Goal: Transaction & Acquisition: Obtain resource

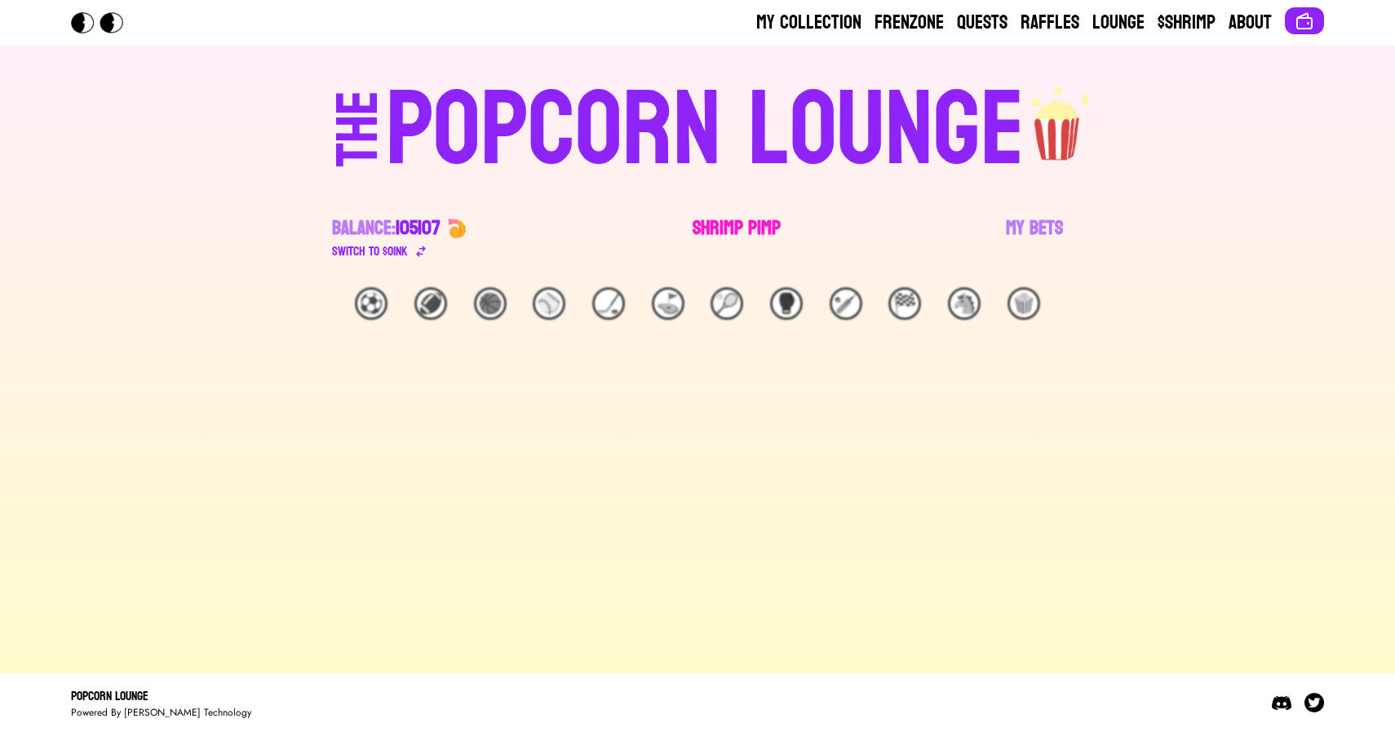
click at [777, 236] on link "Shrimp Pimp" at bounding box center [737, 238] width 88 height 46
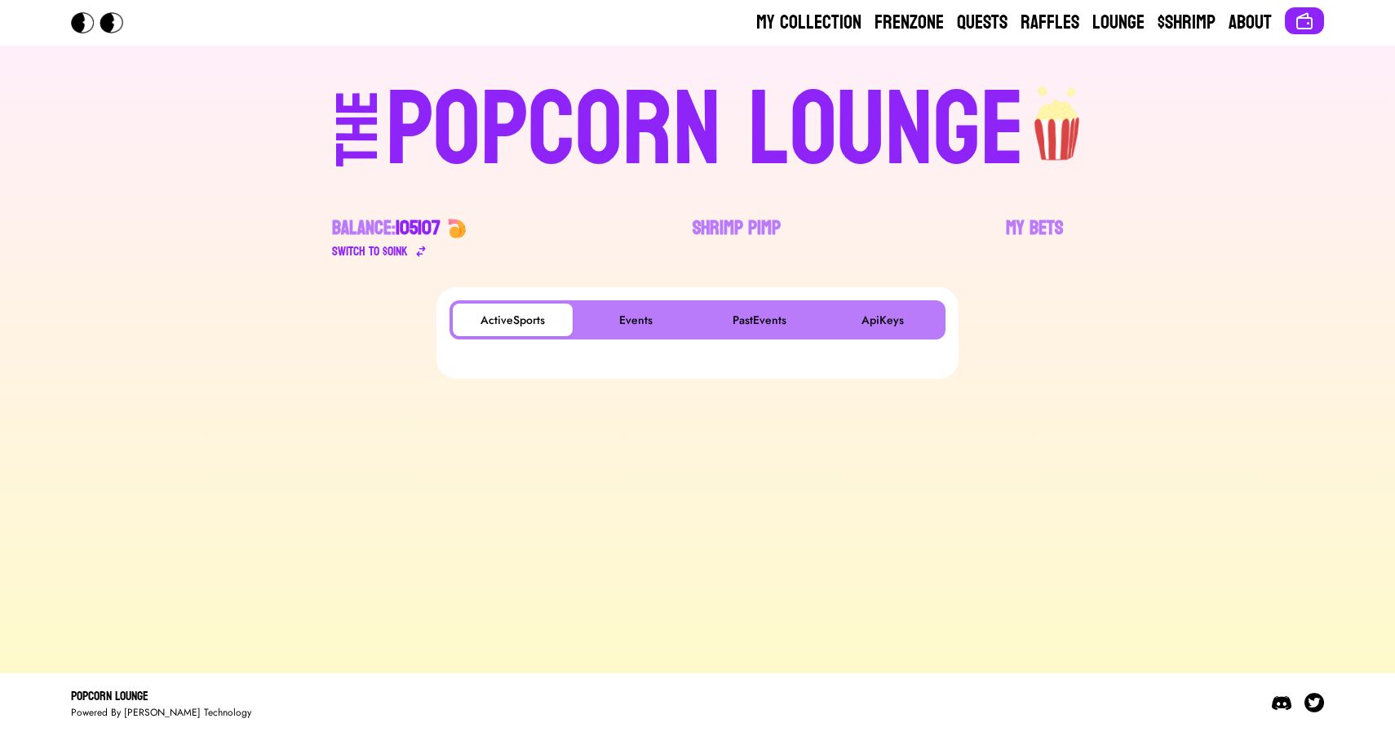
click at [652, 301] on div "ActiveSports Events PastEvents ApiKeys" at bounding box center [698, 319] width 496 height 39
click at [640, 312] on button "Events" at bounding box center [636, 320] width 120 height 33
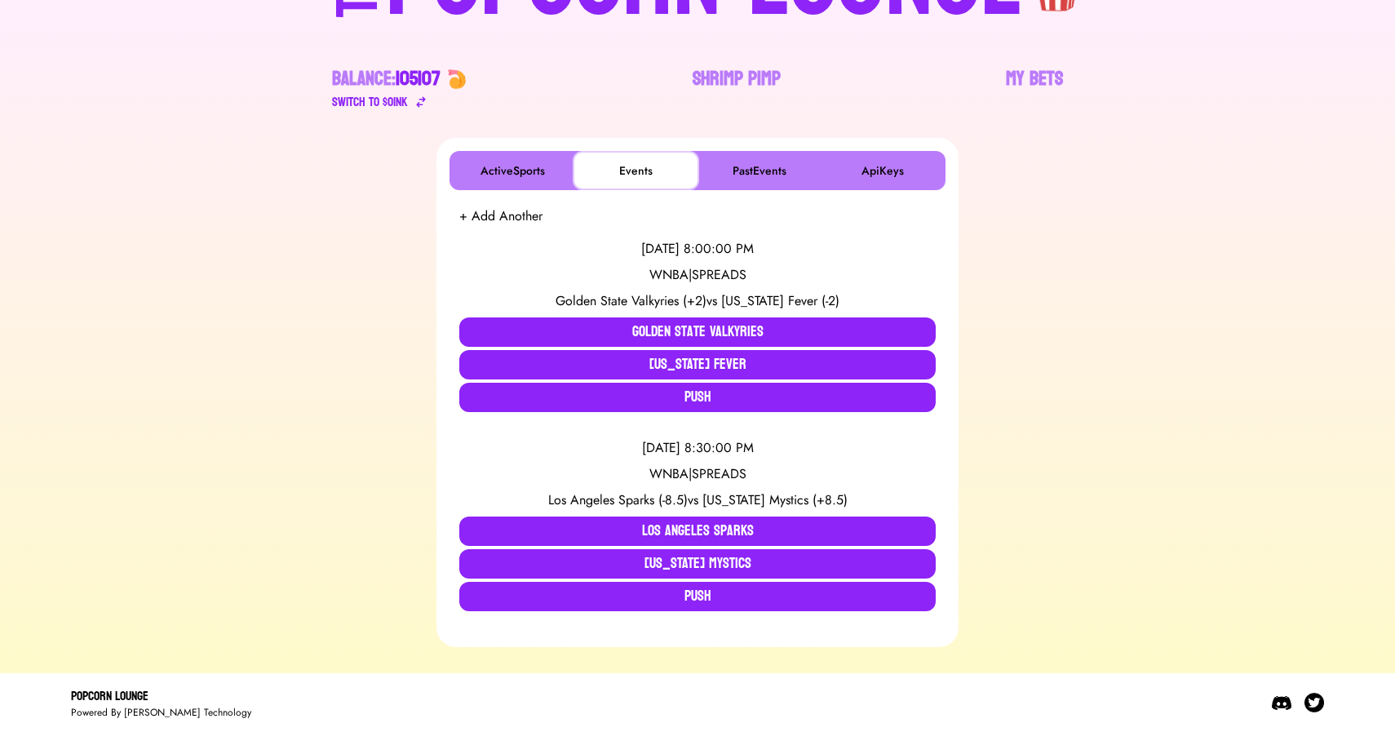
scroll to position [148, 0]
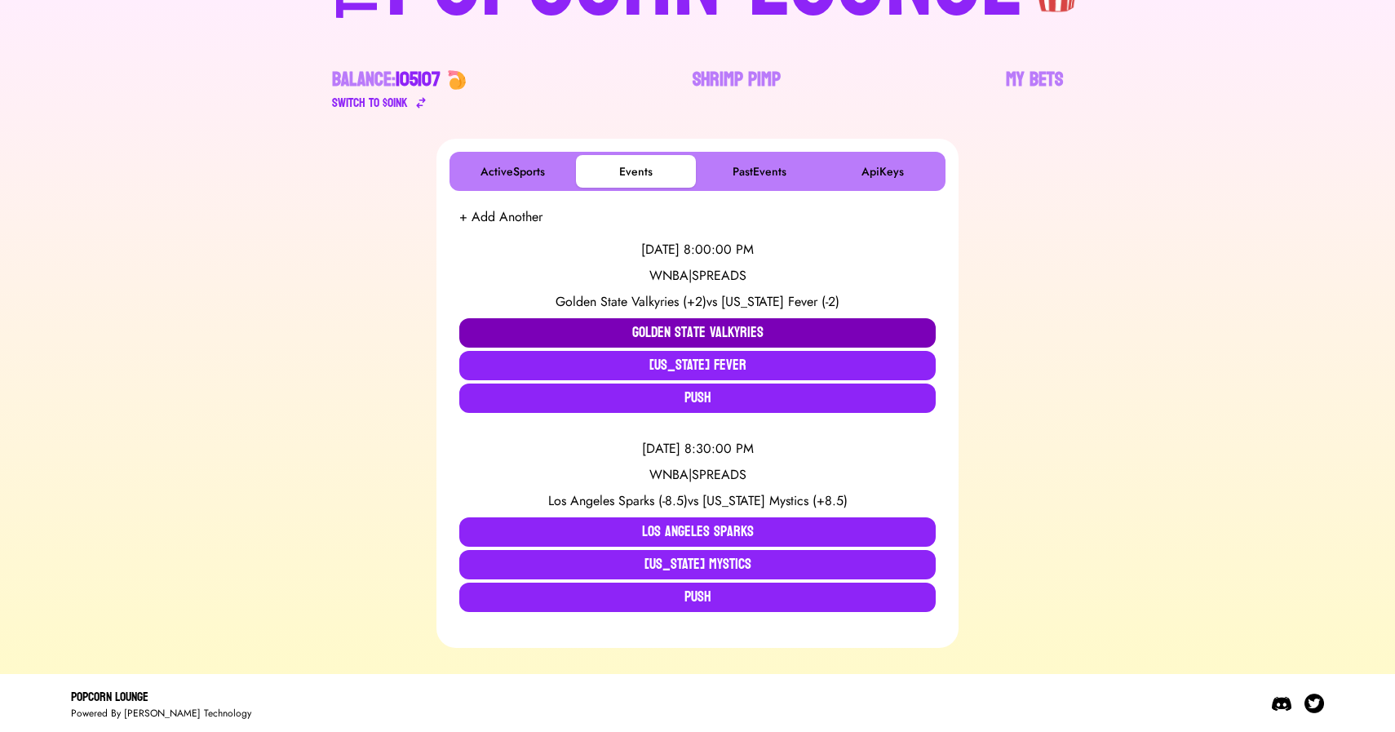
click at [563, 324] on button "Golden State Valkyries" at bounding box center [697, 332] width 476 height 29
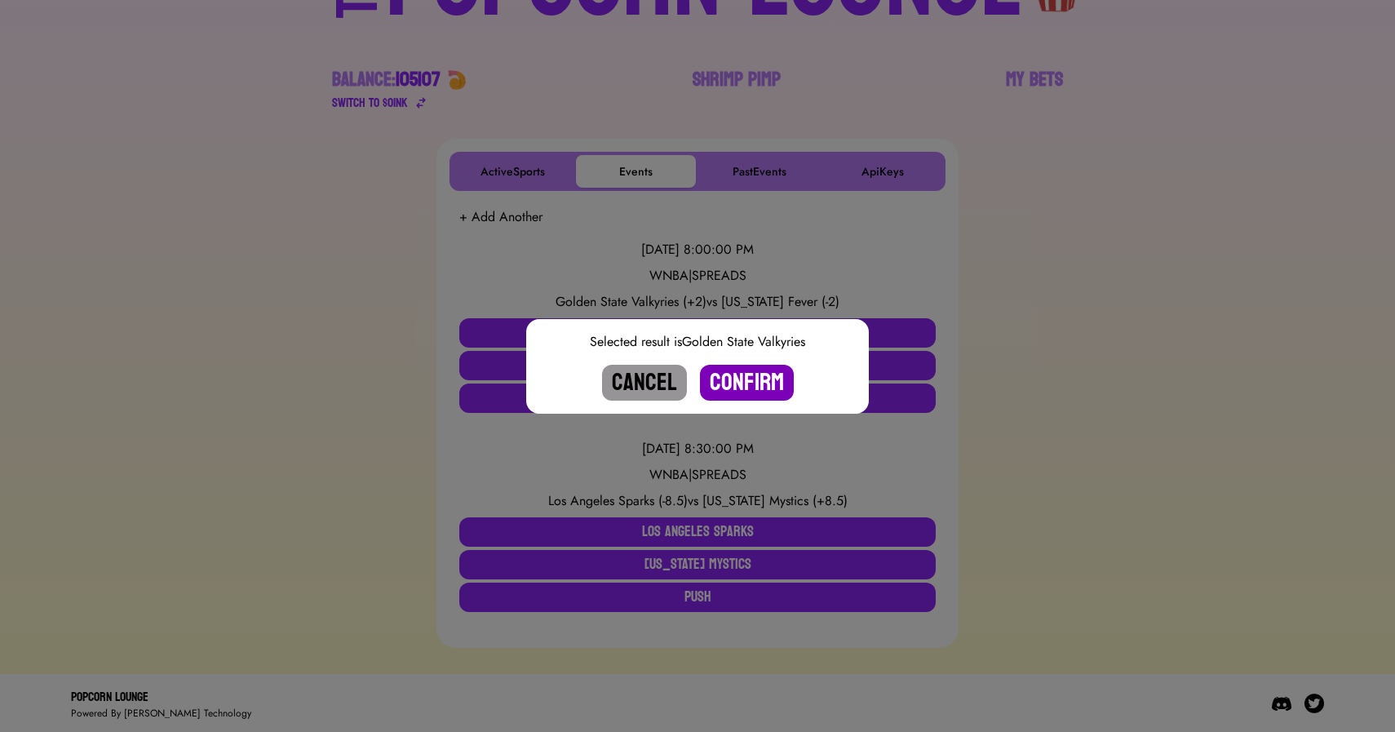
click at [757, 379] on button "Confirm" at bounding box center [747, 383] width 94 height 36
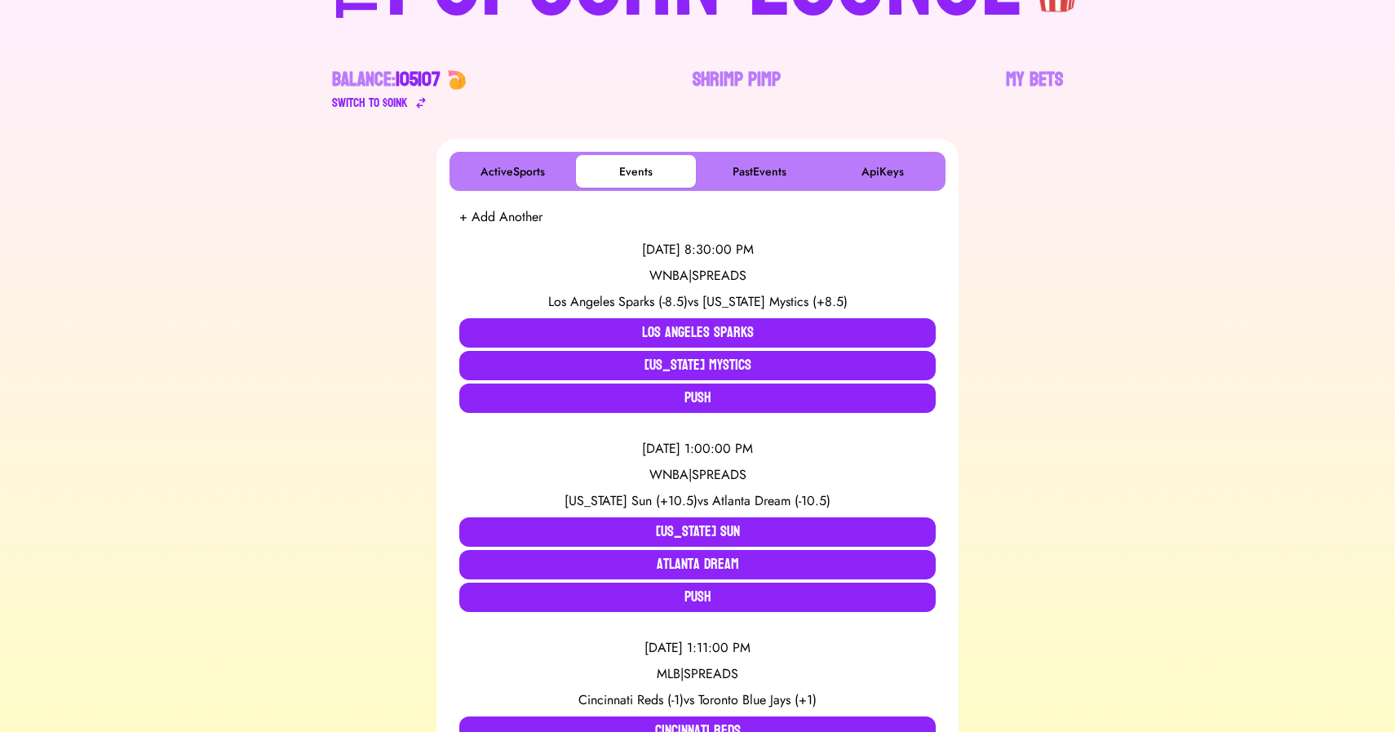
scroll to position [151, 0]
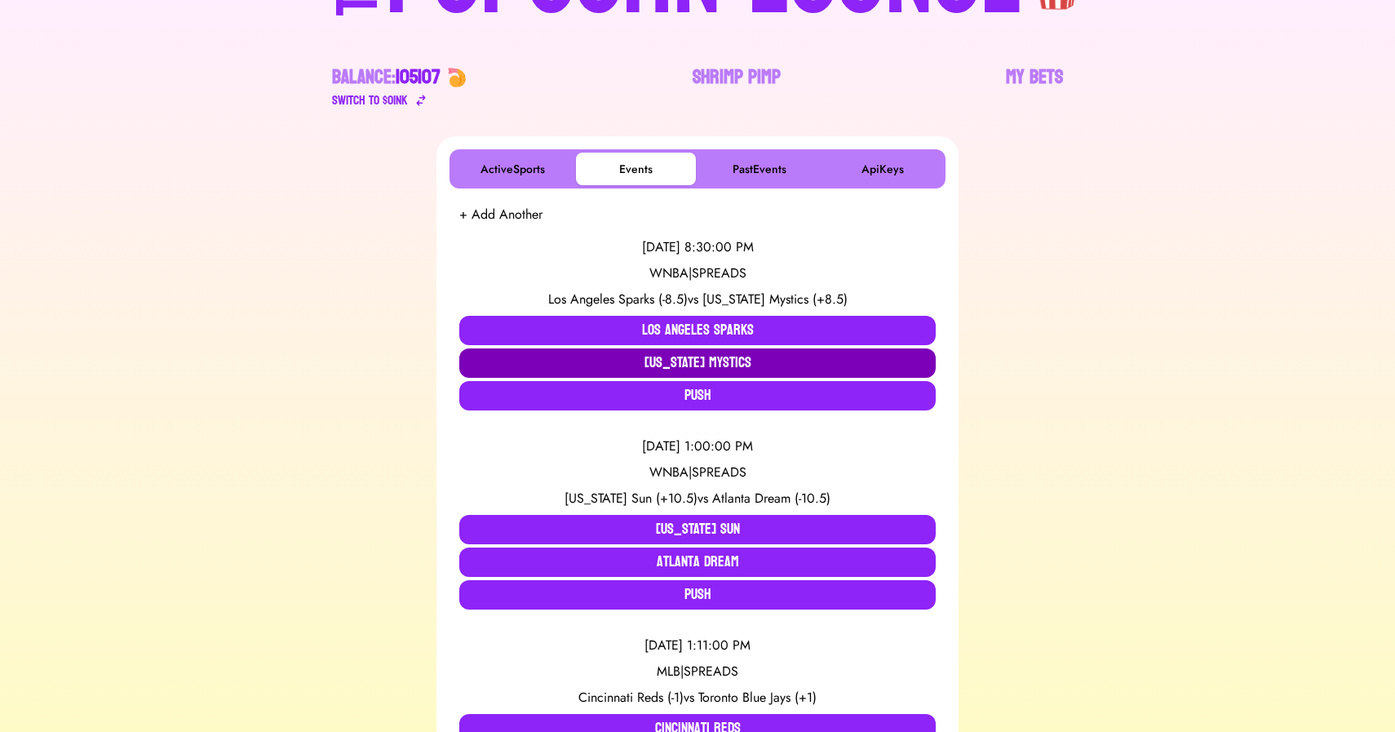
click at [698, 369] on button "Washington Mystics" at bounding box center [697, 362] width 476 height 29
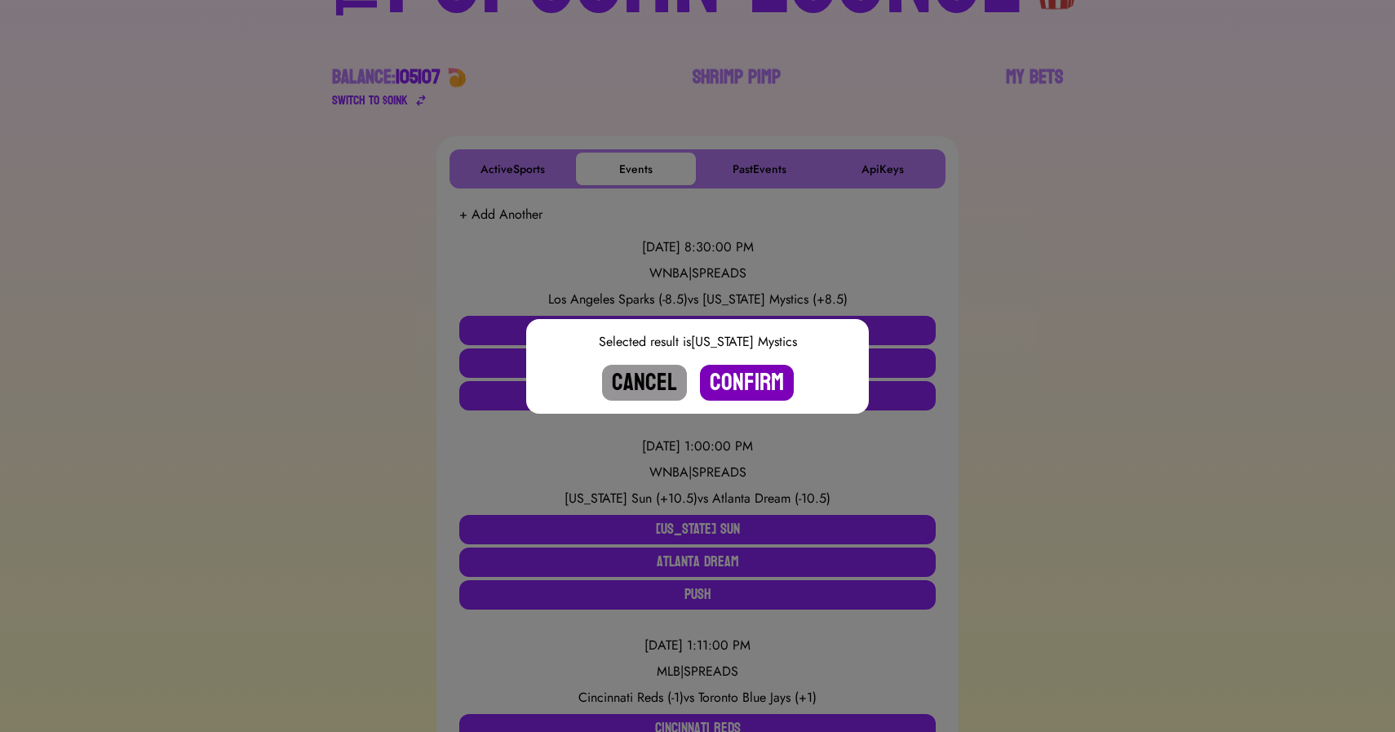
click at [760, 377] on button "Confirm" at bounding box center [747, 383] width 94 height 36
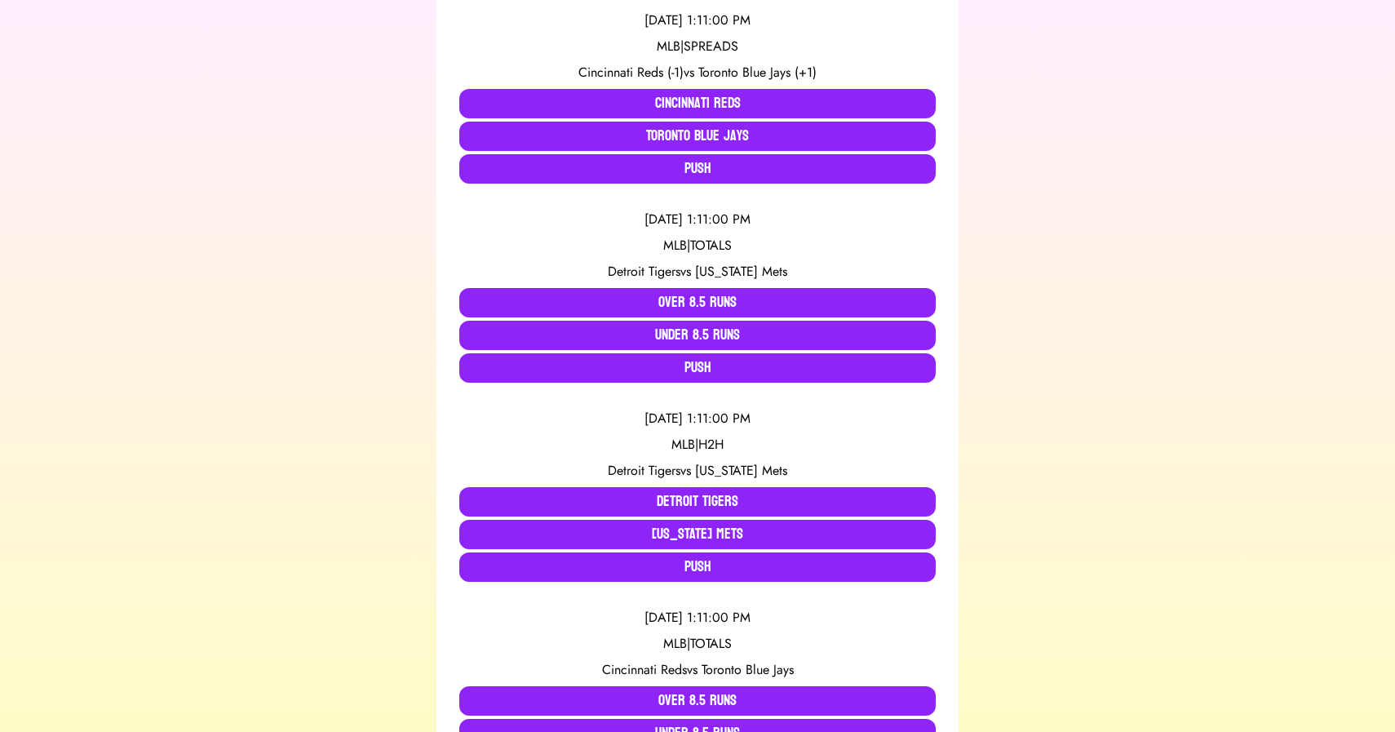
scroll to position [0, 0]
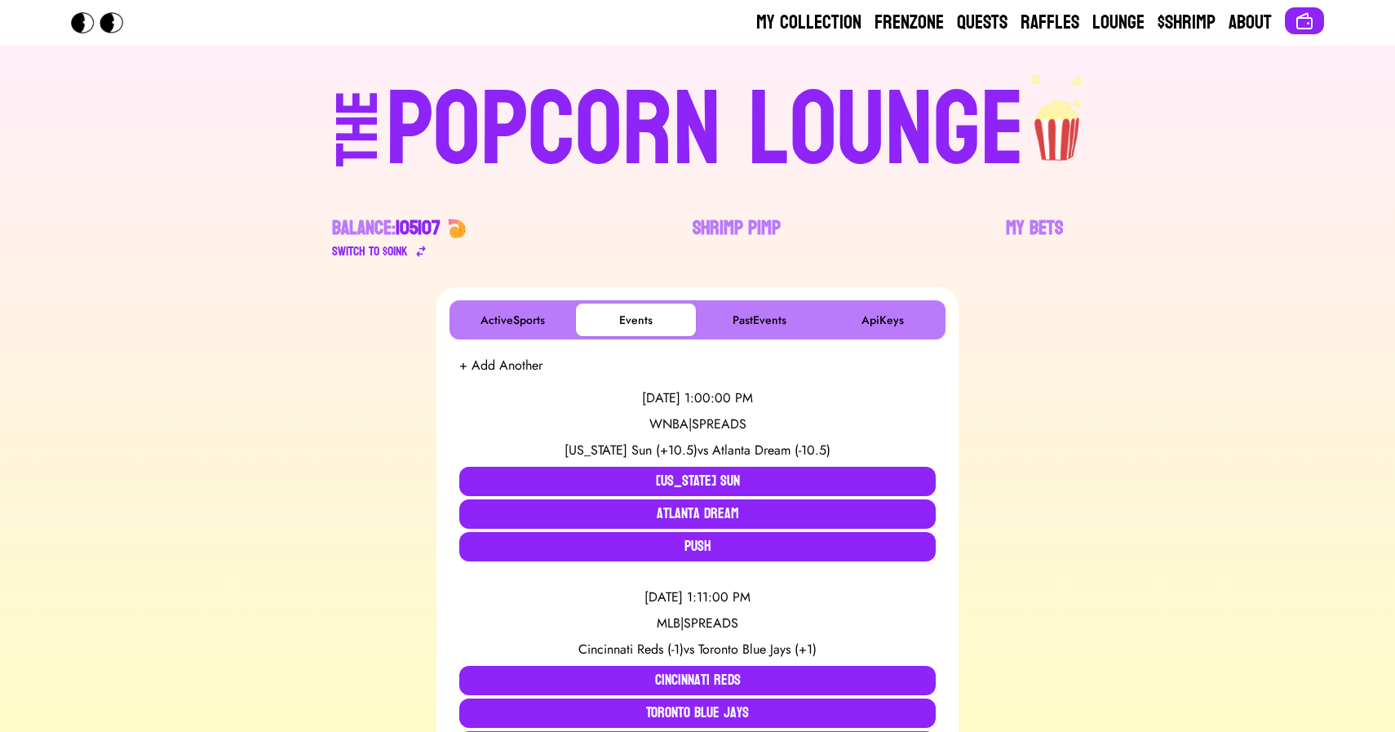
click at [702, 127] on div "POPCORN LOUNGE" at bounding box center [705, 130] width 639 height 104
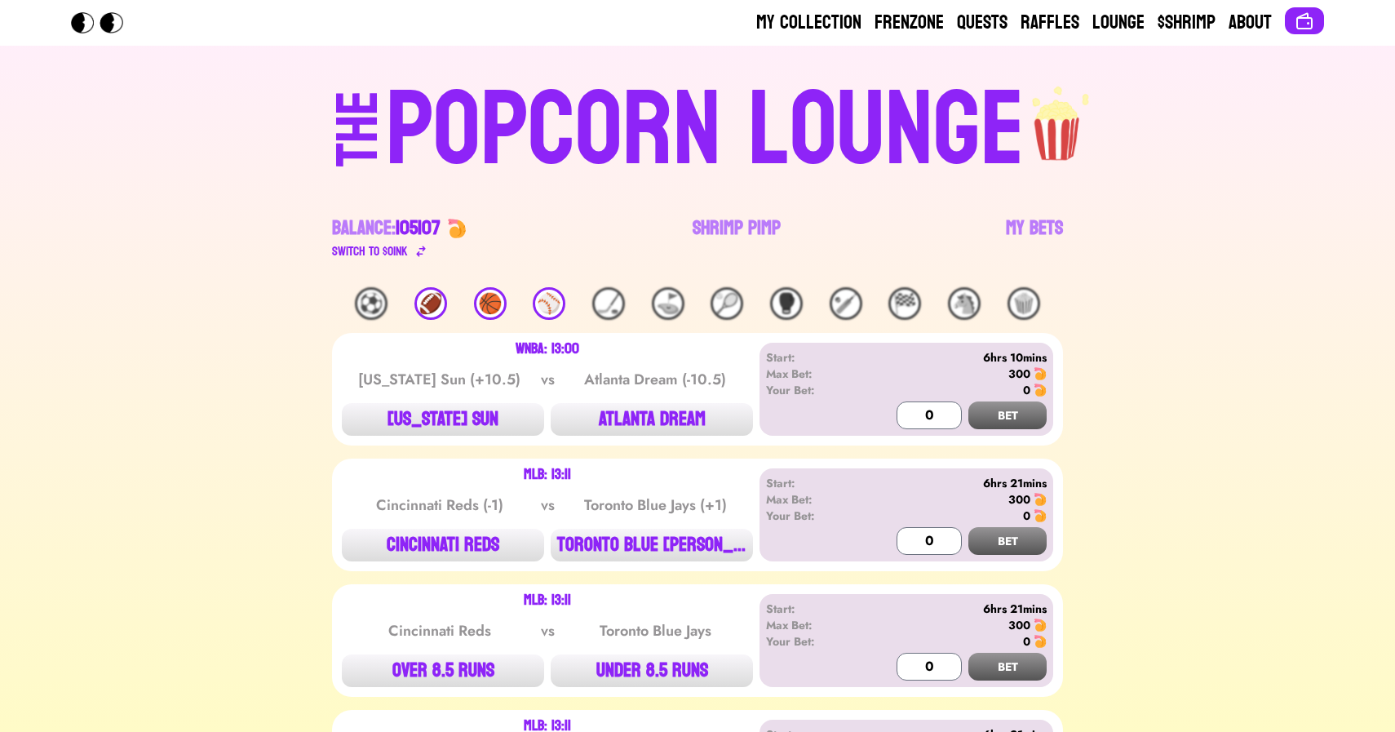
click at [1026, 219] on link "My Bets" at bounding box center [1034, 238] width 57 height 46
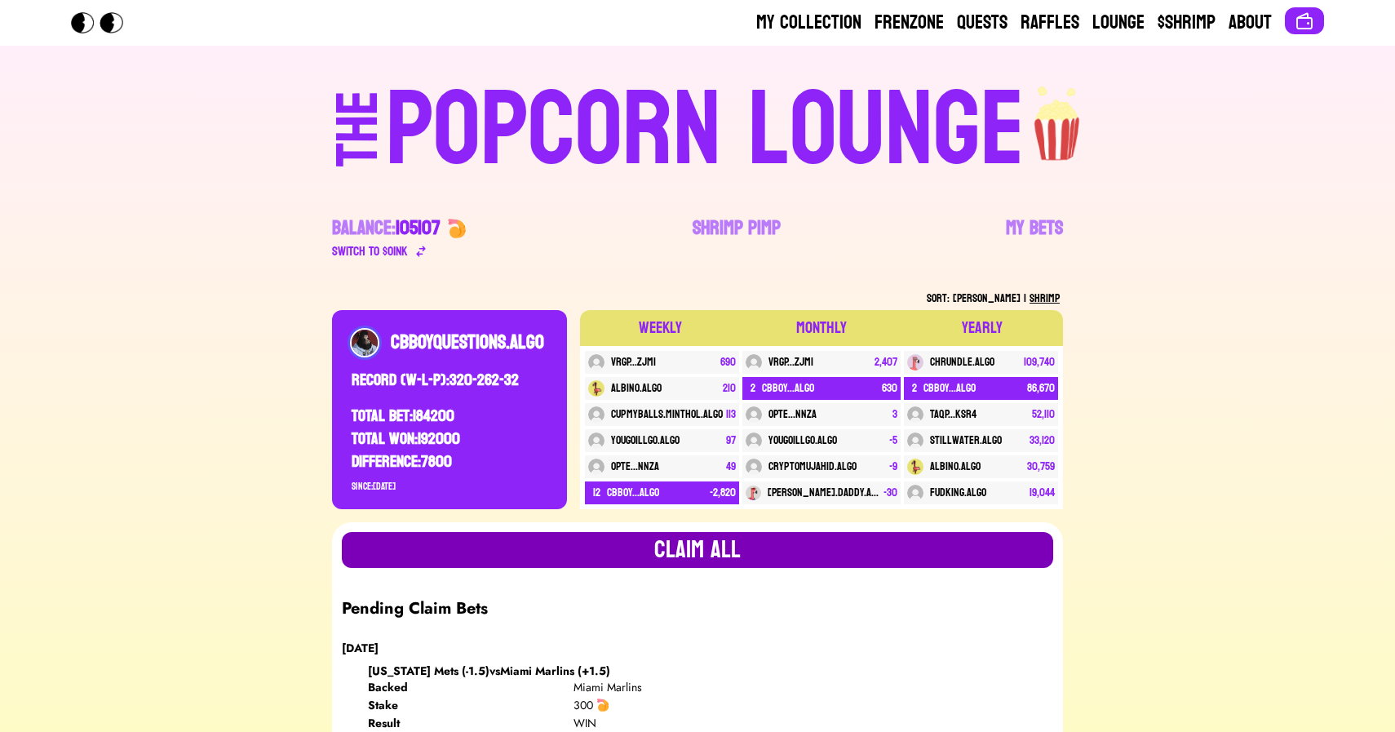
click at [696, 553] on button "Claim all" at bounding box center [697, 550] width 711 height 36
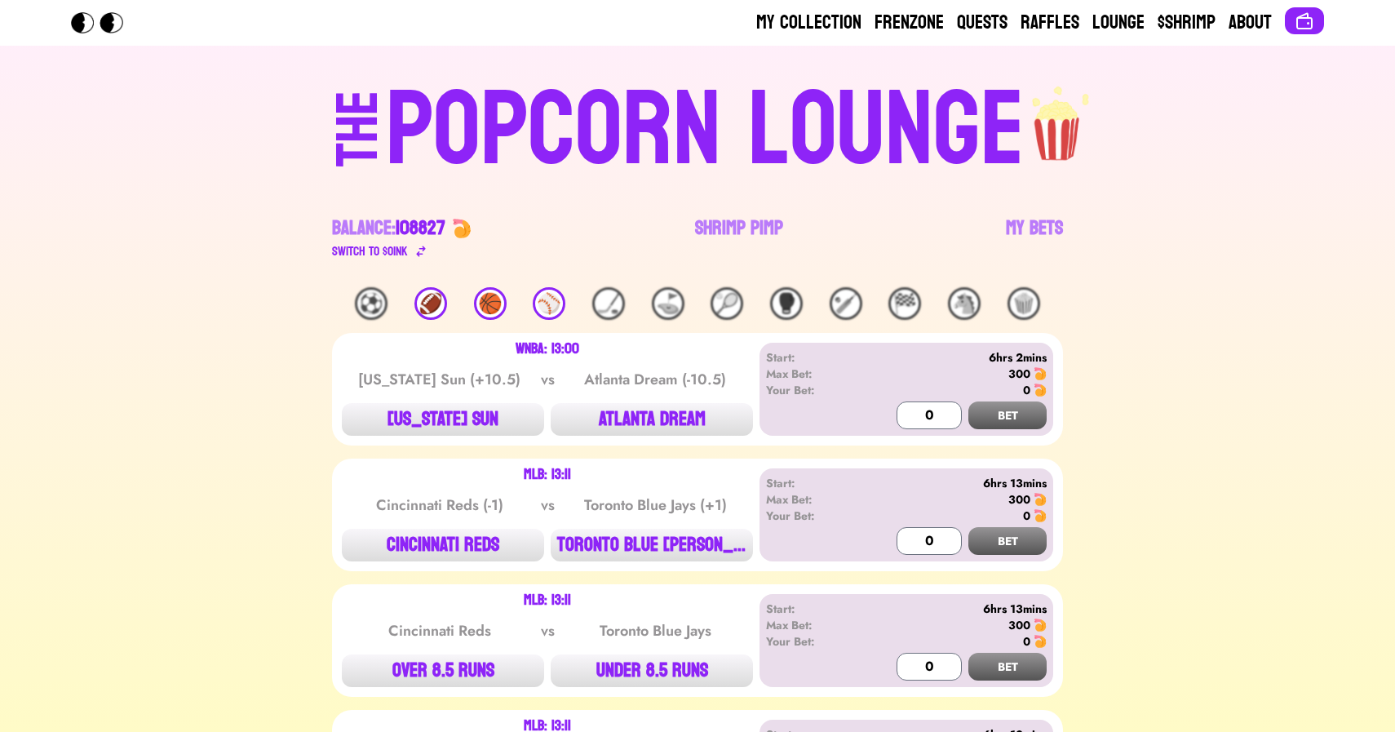
click at [537, 312] on div "⚾️" at bounding box center [549, 303] width 33 height 33
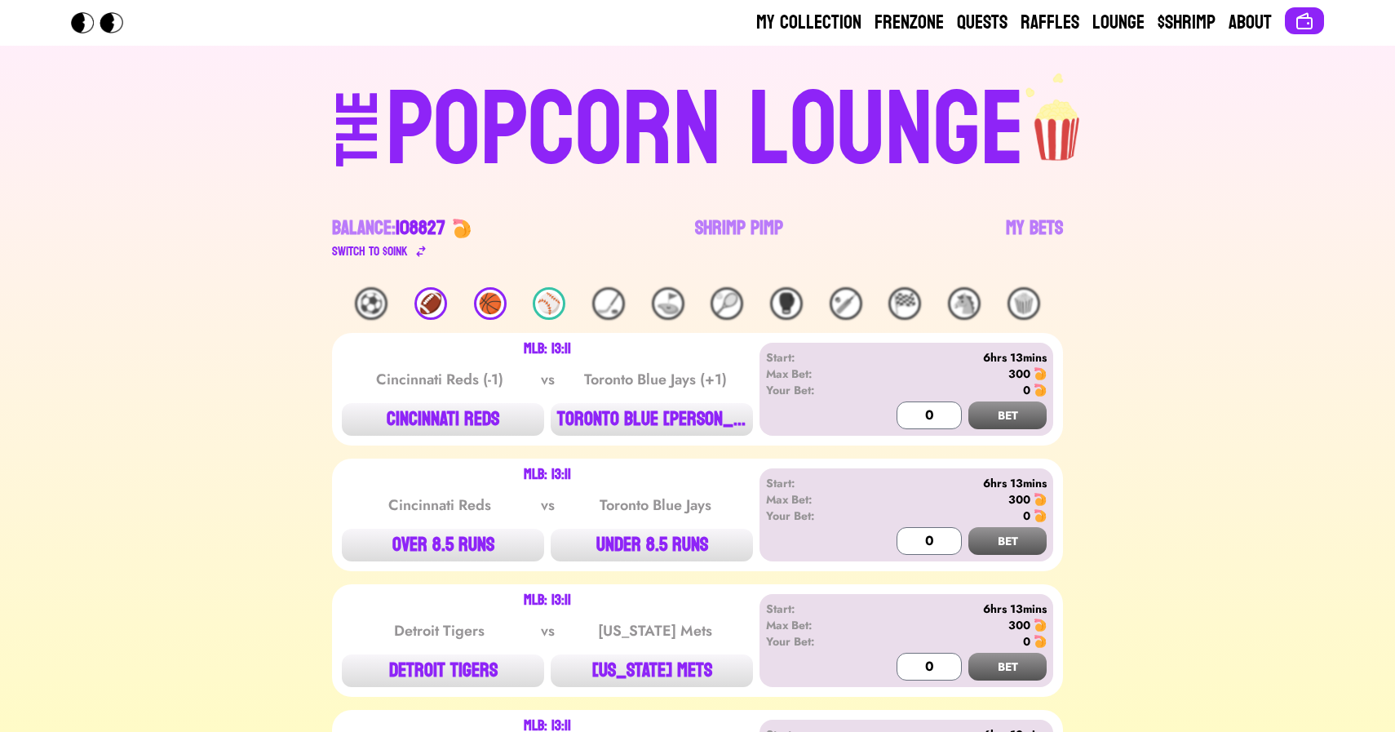
click at [551, 305] on div "⚾️" at bounding box center [549, 303] width 33 height 33
